Goal: Complete application form

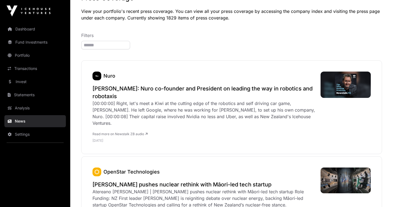
scroll to position [41, 0]
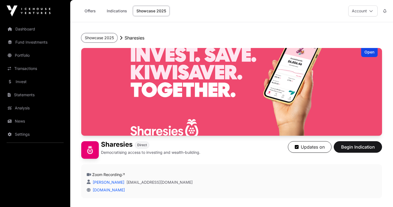
click at [109, 37] on button "Showcase 2025" at bounding box center [99, 37] width 36 height 9
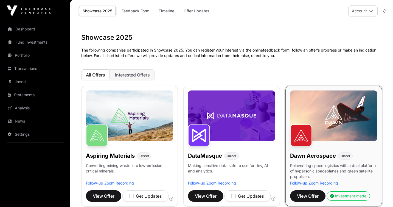
click at [197, 11] on link "Offer Updates" at bounding box center [196, 11] width 33 height 10
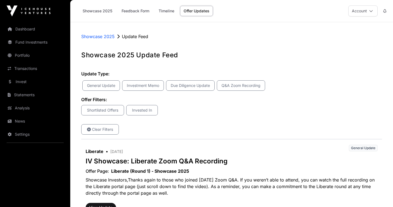
click at [34, 28] on link "Dashboard" at bounding box center [34, 29] width 61 height 12
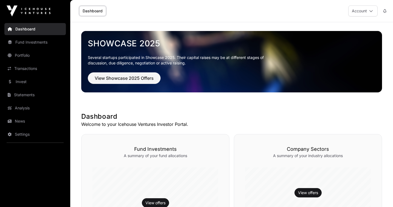
click at [35, 40] on link "Fund Investments" at bounding box center [34, 42] width 61 height 12
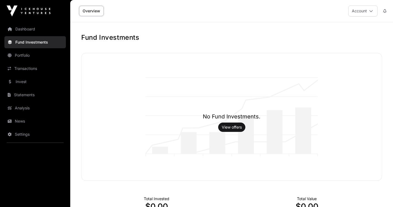
click at [38, 12] on img at bounding box center [29, 10] width 44 height 11
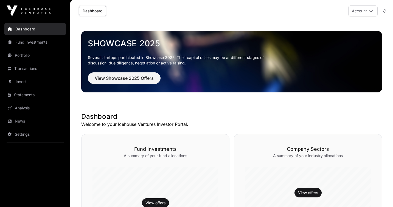
click at [122, 78] on span "View Showcase 2025 Offers" at bounding box center [124, 78] width 59 height 7
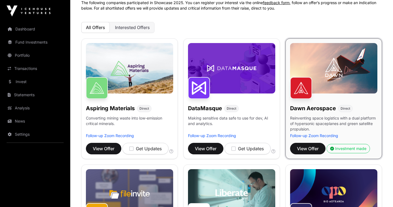
scroll to position [46, 0]
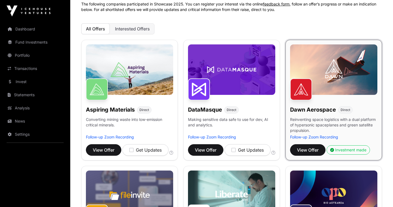
click at [18, 55] on link "Portfolio" at bounding box center [34, 55] width 61 height 12
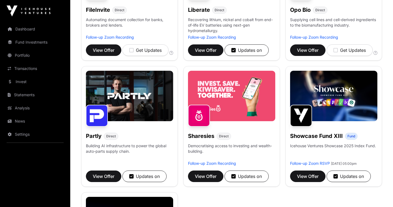
scroll to position [276, 0]
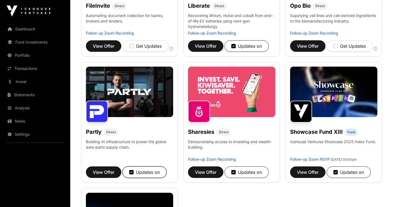
click at [131, 173] on icon "button" at bounding box center [131, 172] width 4 height 5
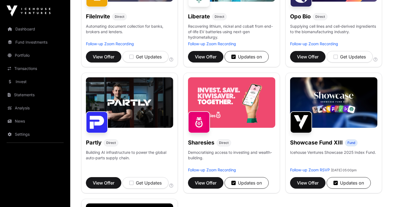
scroll to position [263, 0]
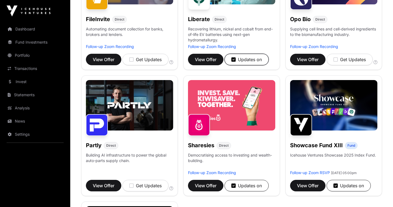
click at [234, 60] on icon "button" at bounding box center [233, 59] width 4 height 5
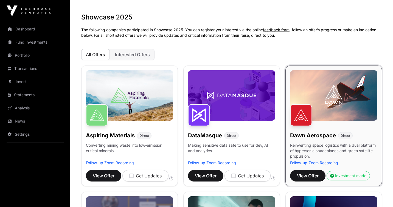
scroll to position [0, 0]
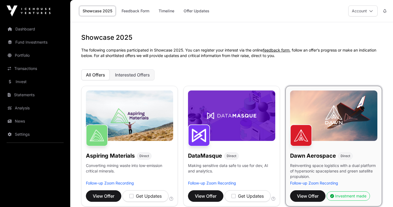
click at [31, 80] on link "Invest" at bounding box center [34, 82] width 61 height 12
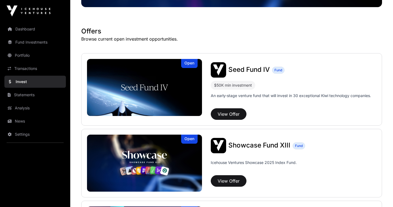
scroll to position [89, 0]
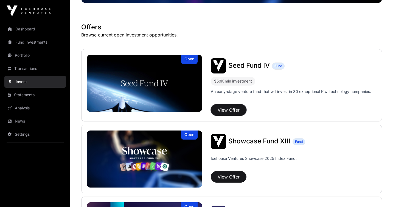
click at [223, 110] on button "View Offer" at bounding box center [229, 110] width 36 height 12
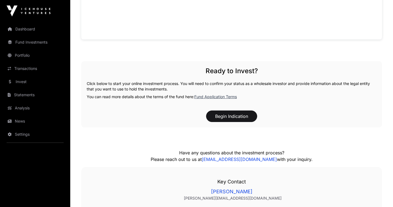
scroll to position [514, 0]
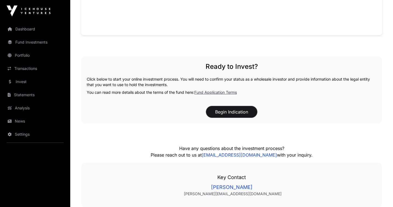
click at [223, 112] on button "Begin Indication" at bounding box center [231, 112] width 51 height 12
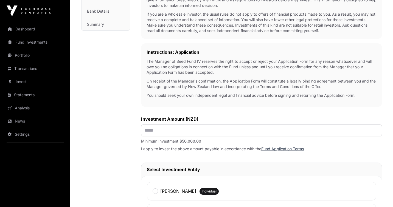
scroll to position [133, 0]
click at [222, 131] on input "text" at bounding box center [261, 130] width 241 height 12
type input "********"
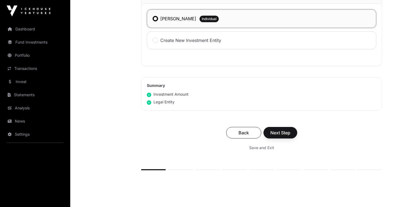
scroll to position [305, 0]
click at [270, 135] on span "Next Step" at bounding box center [280, 132] width 20 height 7
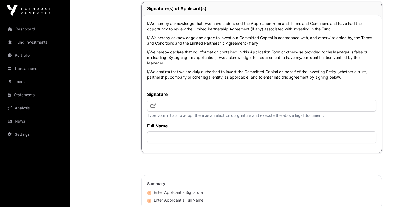
scroll to position [1399, 0]
click at [232, 111] on input "text" at bounding box center [261, 105] width 229 height 12
type input "**"
click at [201, 143] on input "text" at bounding box center [261, 137] width 229 height 12
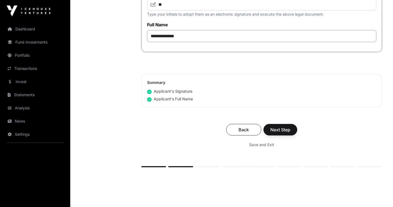
scroll to position [1500, 0]
type input "**********"
click at [281, 135] on button "Next Step" at bounding box center [280, 129] width 34 height 12
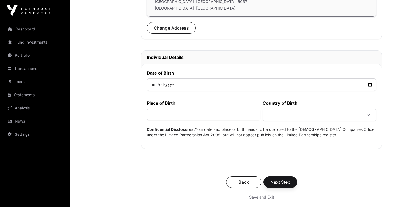
scroll to position [225, 0]
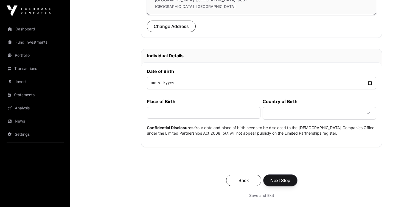
click at [284, 178] on span "Next Step" at bounding box center [280, 180] width 20 height 7
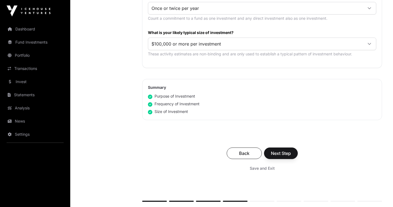
scroll to position [310, 0]
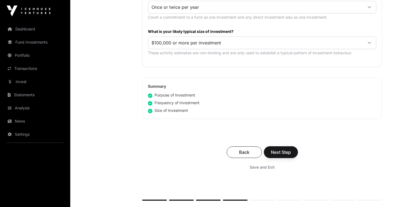
click at [291, 152] on button "Next Step" at bounding box center [281, 152] width 34 height 12
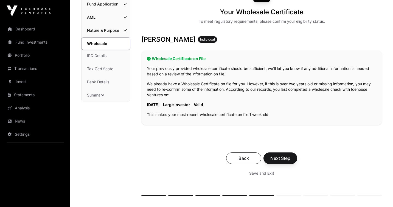
scroll to position [64, 0]
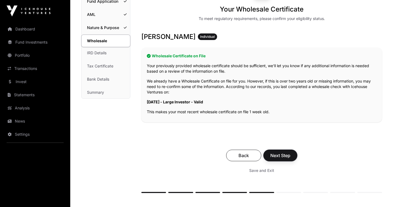
click at [288, 155] on span "Next Step" at bounding box center [280, 155] width 20 height 7
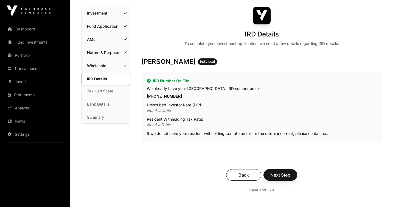
scroll to position [41, 0]
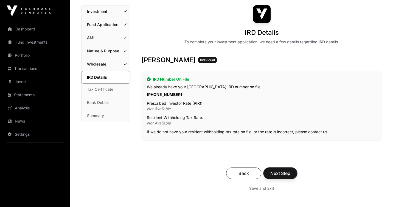
click at [286, 172] on span "Next Step" at bounding box center [280, 173] width 20 height 7
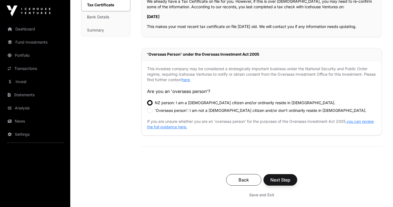
scroll to position [129, 0]
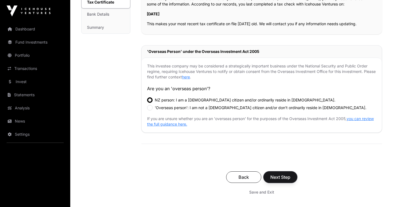
click at [288, 177] on span "Next Step" at bounding box center [280, 177] width 20 height 7
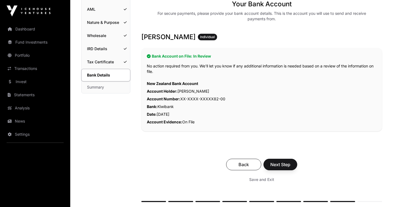
scroll to position [71, 0]
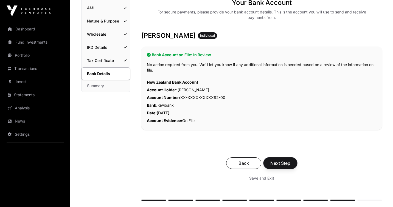
click at [286, 162] on span "Next Step" at bounding box center [280, 163] width 20 height 7
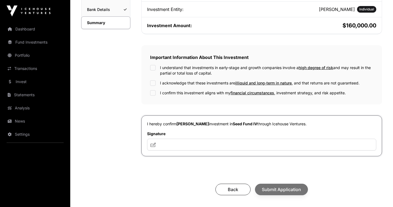
scroll to position [136, 0]
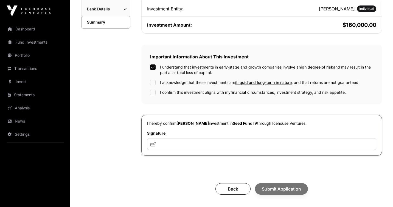
click at [153, 79] on div "I understand that investments in early-stage and growth companies involve a hig…" at bounding box center [261, 79] width 223 height 31
click at [191, 143] on input "text" at bounding box center [261, 144] width 229 height 12
type input "**"
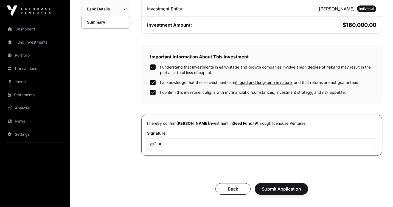
click at [270, 189] on span "Submit Application" at bounding box center [281, 189] width 39 height 7
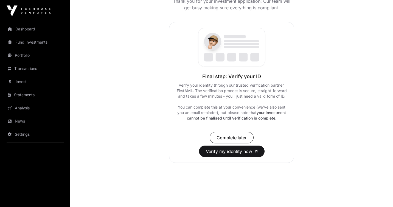
scroll to position [76, 0]
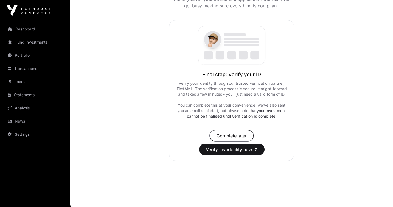
click at [244, 137] on span "Complete later" at bounding box center [231, 135] width 30 height 7
